Goal: Transaction & Acquisition: Purchase product/service

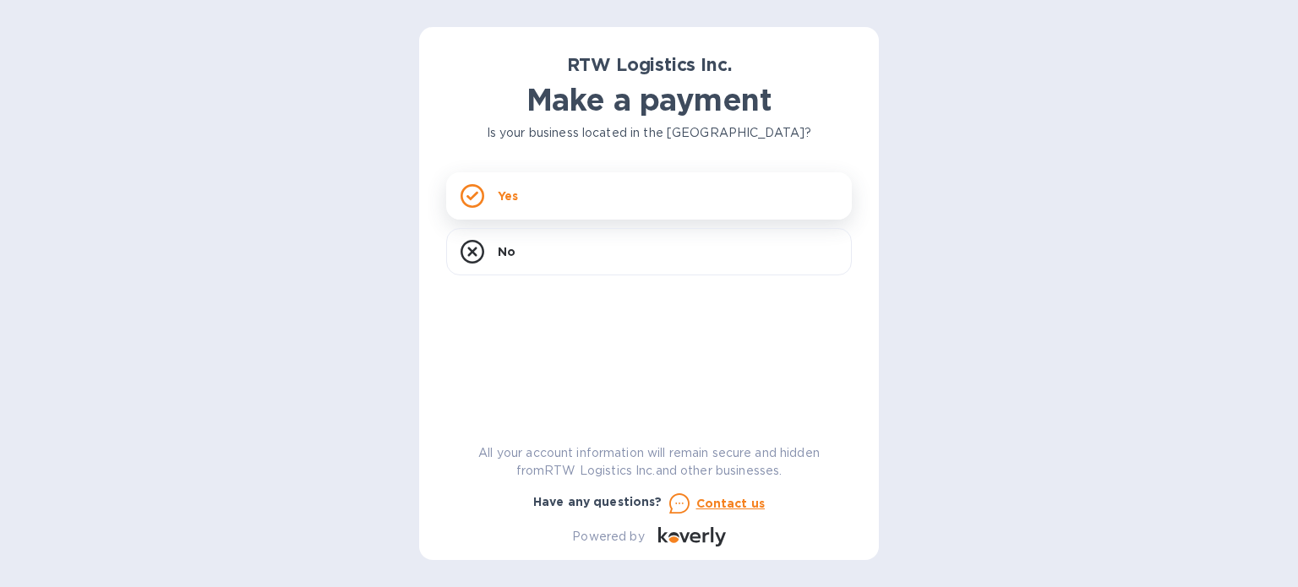
click at [544, 199] on div "Yes" at bounding box center [649, 195] width 406 height 47
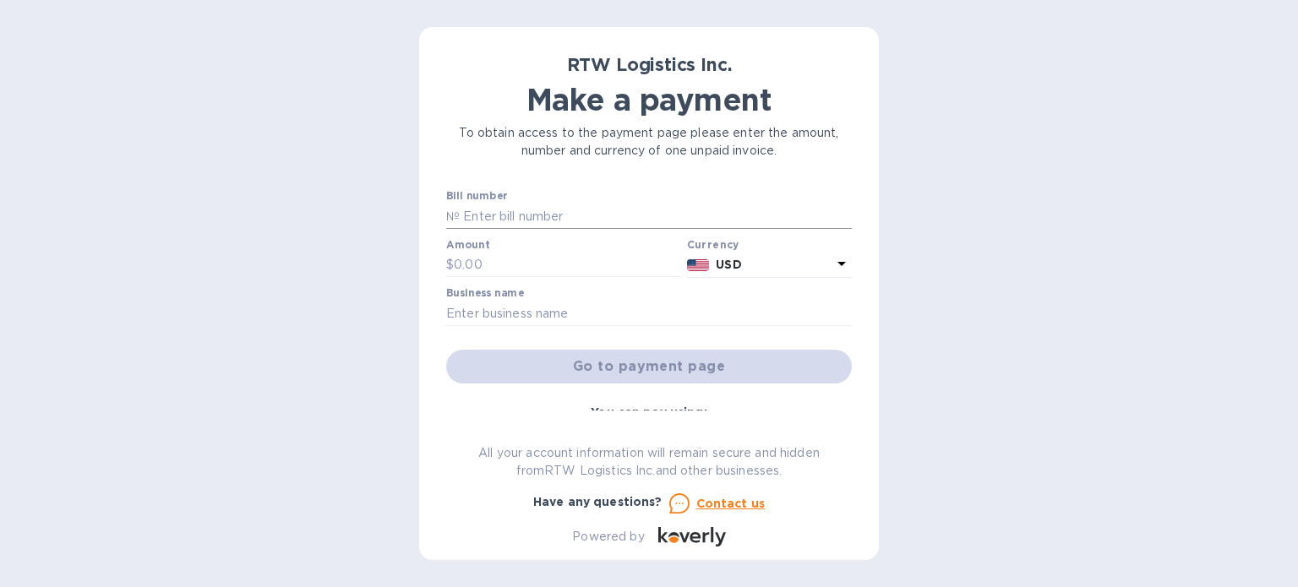
click at [544, 224] on input "text" at bounding box center [656, 216] width 392 height 25
click at [555, 202] on div "Bill number №" at bounding box center [649, 209] width 406 height 39
click at [560, 211] on input "text" at bounding box center [656, 216] width 392 height 25
type input "r"
click at [508, 221] on input "r" at bounding box center [656, 216] width 392 height 25
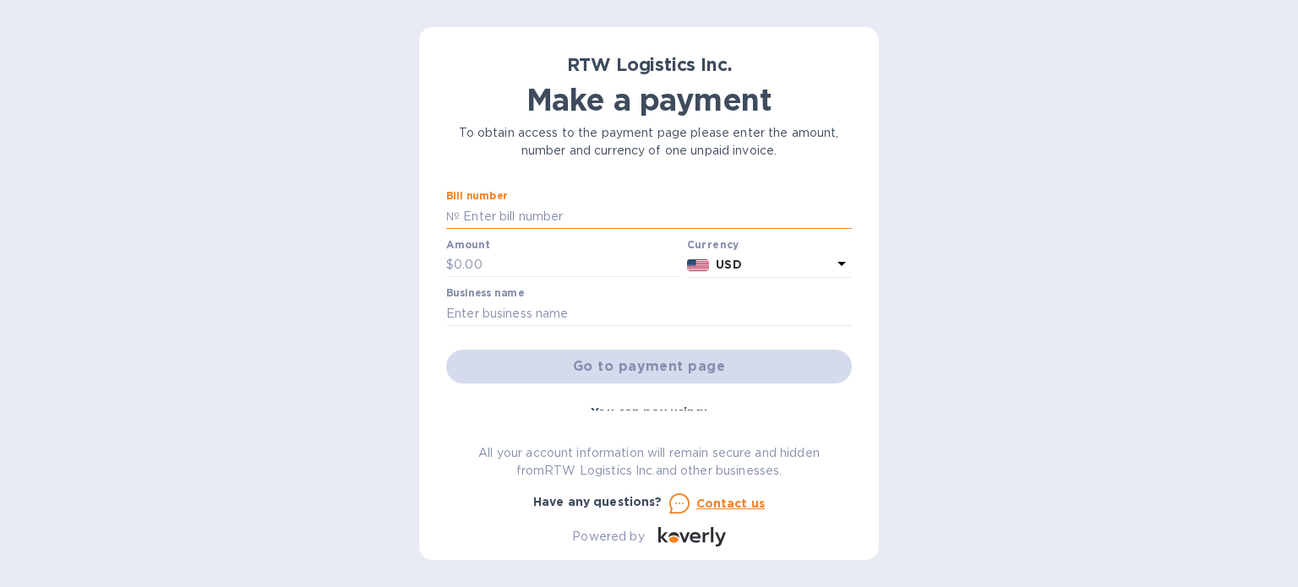
type input "r"
click at [523, 212] on input "text" at bounding box center [656, 216] width 392 height 25
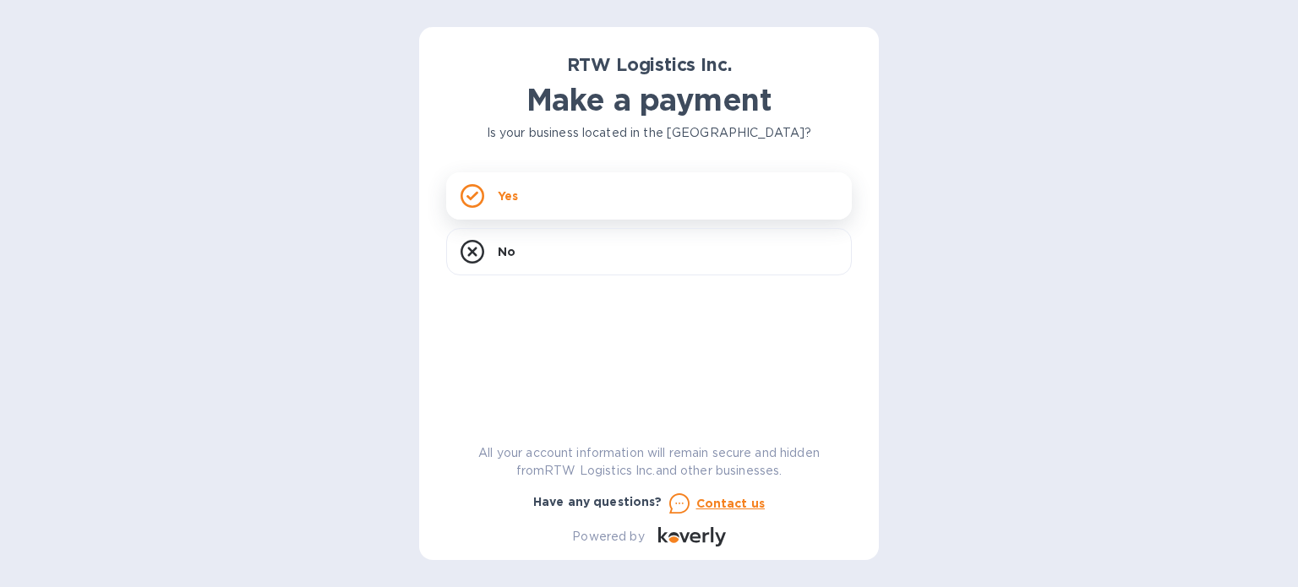
click at [559, 192] on div "Yes" at bounding box center [649, 195] width 406 height 47
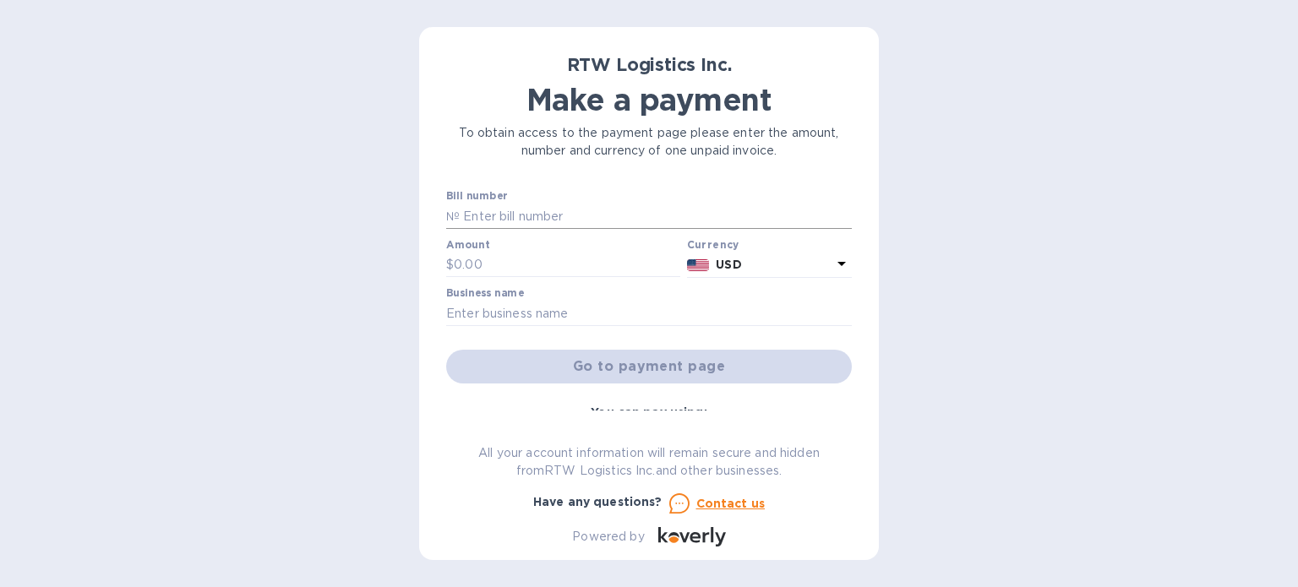
click at [511, 216] on input "text" at bounding box center [656, 216] width 392 height 25
click at [507, 263] on input "text" at bounding box center [567, 265] width 227 height 25
paste input "57,053.47"
type input "57,053.47"
click at [509, 218] on input "text" at bounding box center [656, 216] width 392 height 25
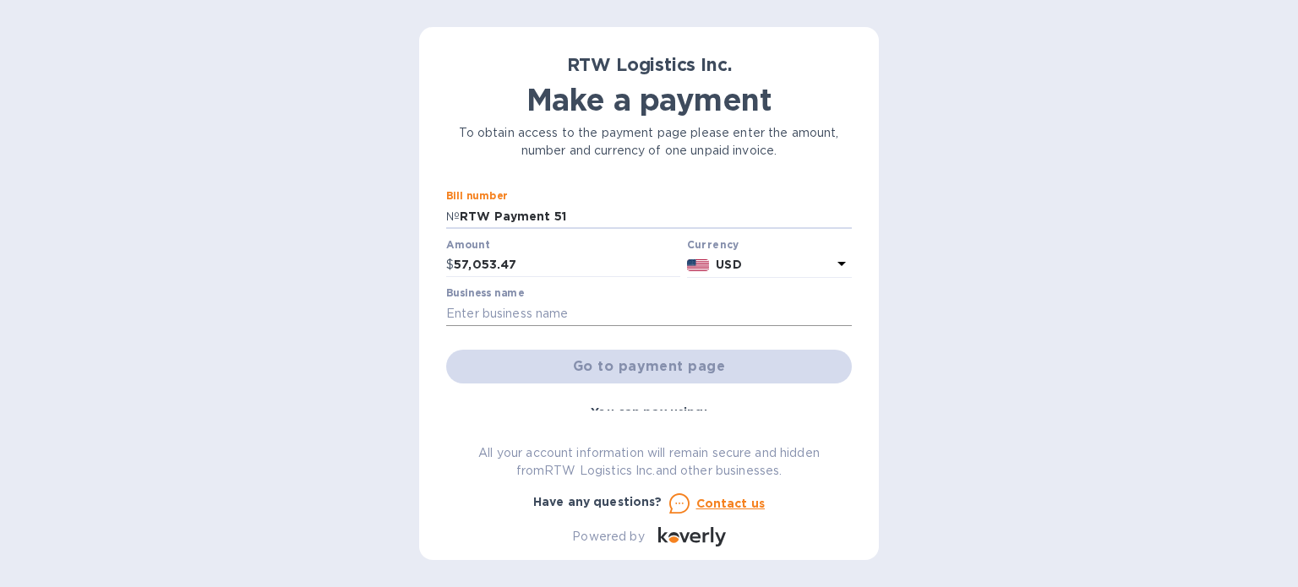
type input "RTW Payment 51"
click at [579, 320] on input "text" at bounding box center [649, 313] width 406 height 25
type input "Remmy INC"
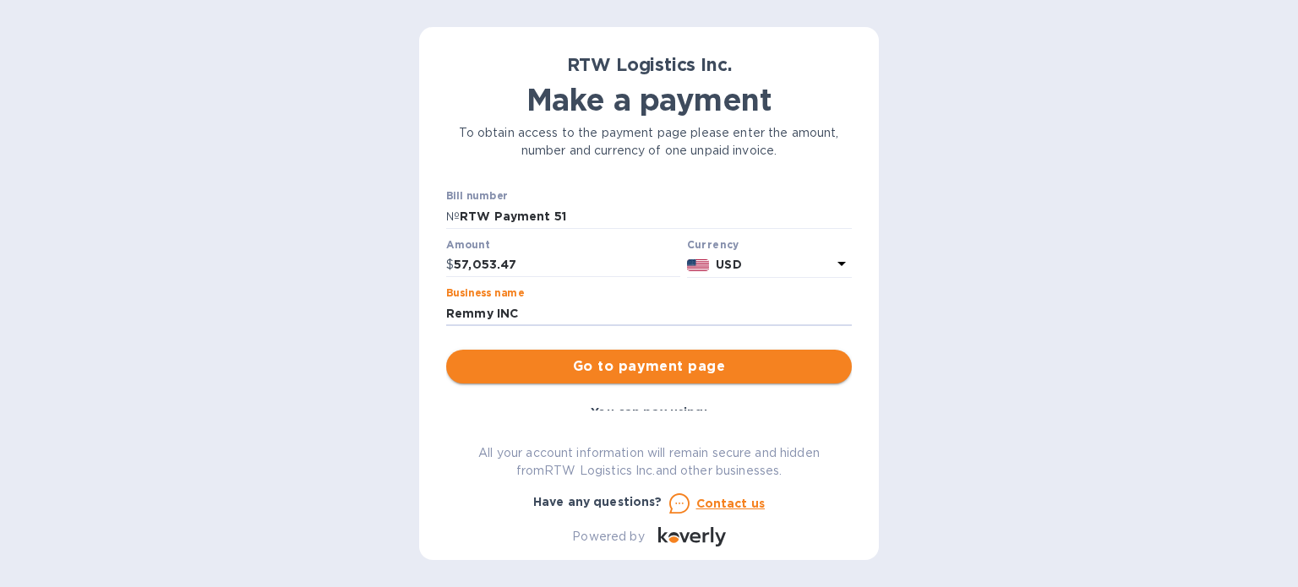
click at [637, 371] on span "Go to payment page" at bounding box center [649, 367] width 379 height 20
